Goal: Task Accomplishment & Management: Manage account settings

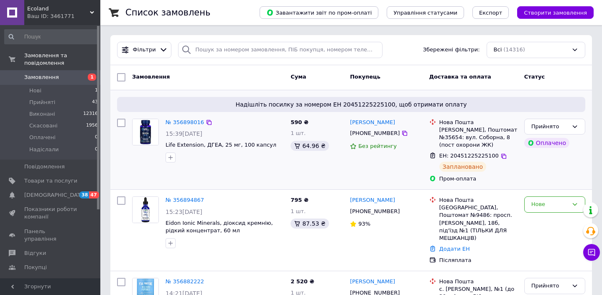
scroll to position [4, 0]
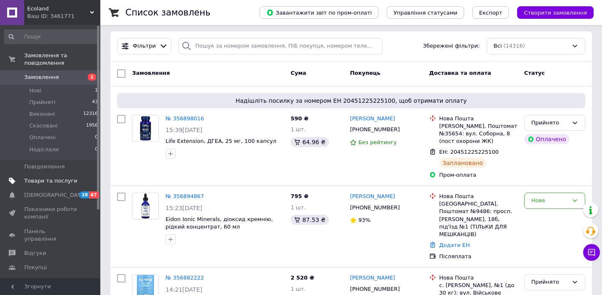
click at [47, 182] on span "Товари та послуги" at bounding box center [50, 181] width 53 height 8
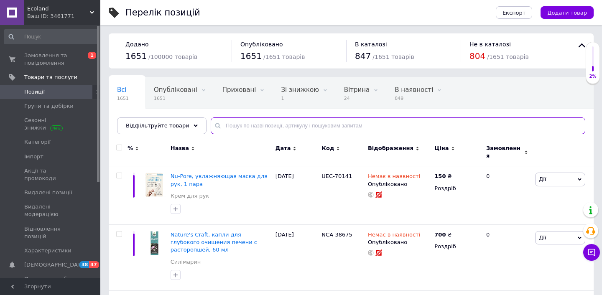
click at [224, 126] on input "text" at bounding box center [398, 126] width 375 height 17
paste input "EID-00026"
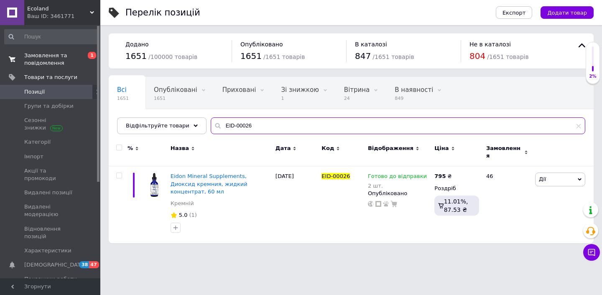
type input "EID-00026"
click at [66, 61] on span "Замовлення та повідомлення" at bounding box center [50, 59] width 53 height 15
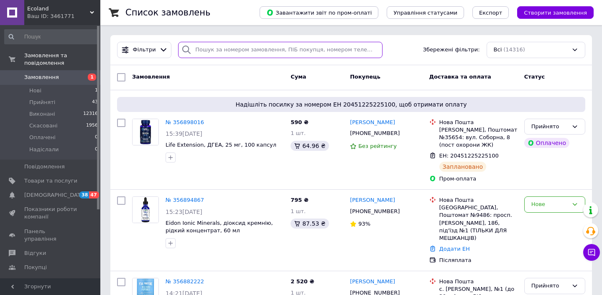
click at [211, 48] on input "search" at bounding box center [280, 50] width 205 height 16
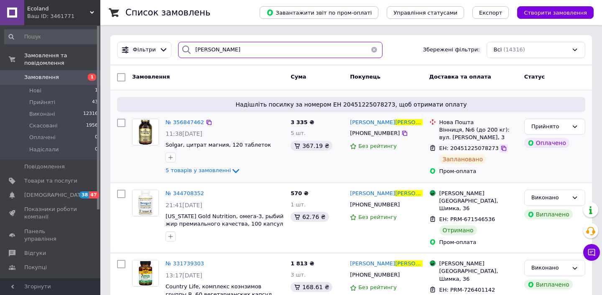
type input "[PERSON_NAME]"
click at [501, 147] on icon at bounding box center [504, 148] width 7 height 7
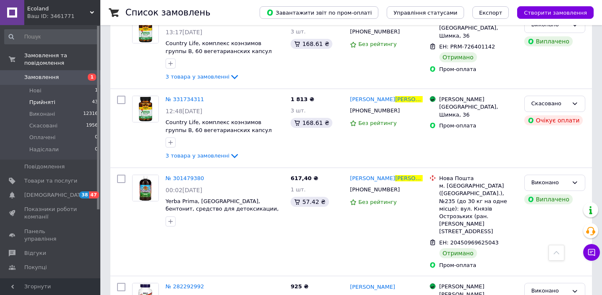
scroll to position [229, 0]
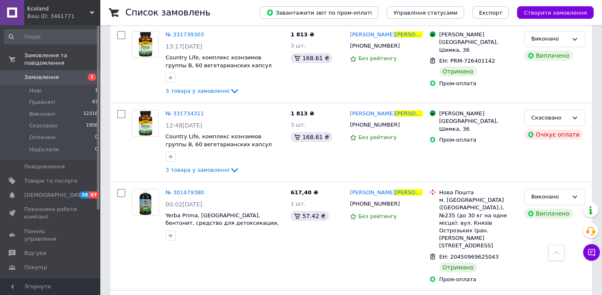
click at [72, 78] on span "Замовлення" at bounding box center [50, 78] width 53 height 8
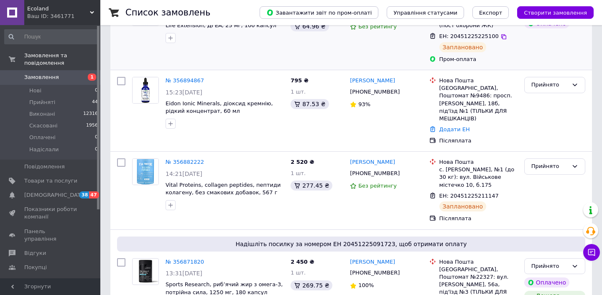
scroll to position [121, 0]
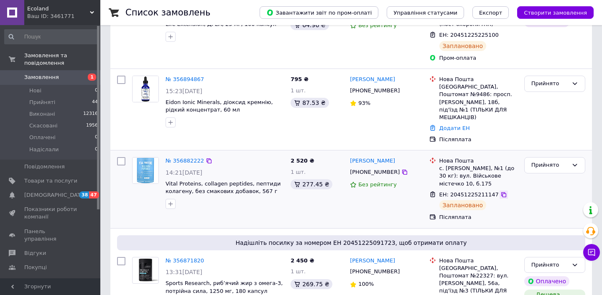
click at [501, 192] on icon at bounding box center [503, 194] width 5 height 5
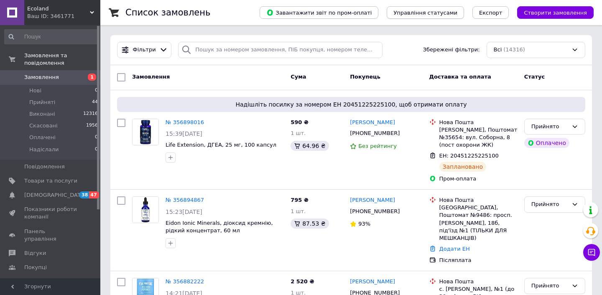
scroll to position [0, 0]
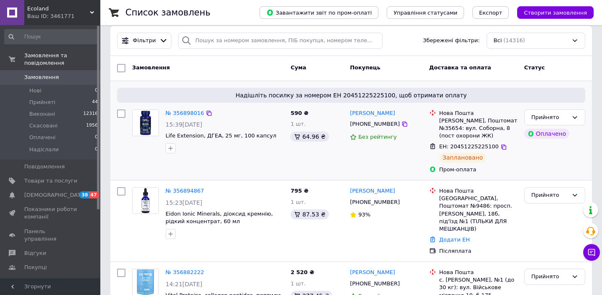
scroll to position [10, 0]
